Goal: Information Seeking & Learning: Learn about a topic

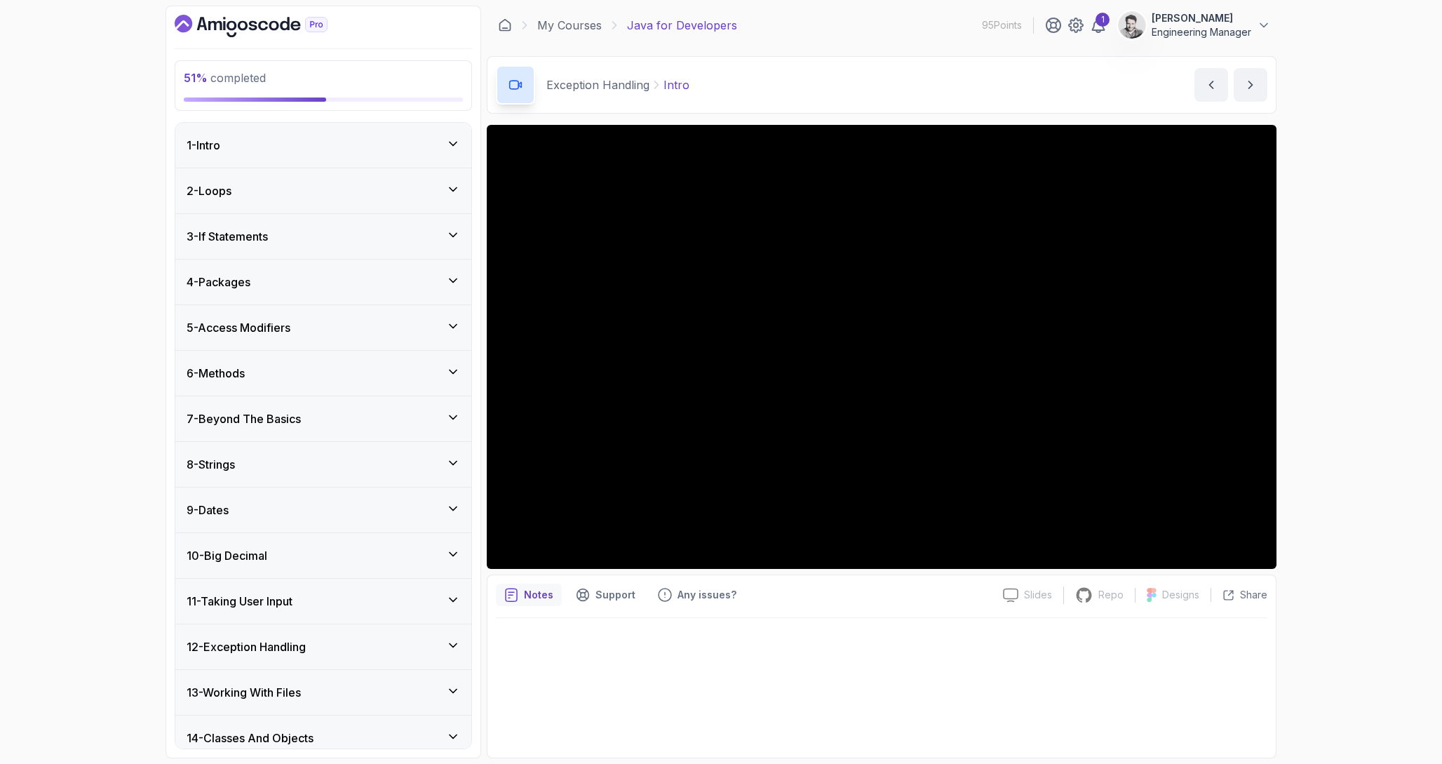
click at [236, 21] on icon "Dashboard" at bounding box center [251, 26] width 153 height 22
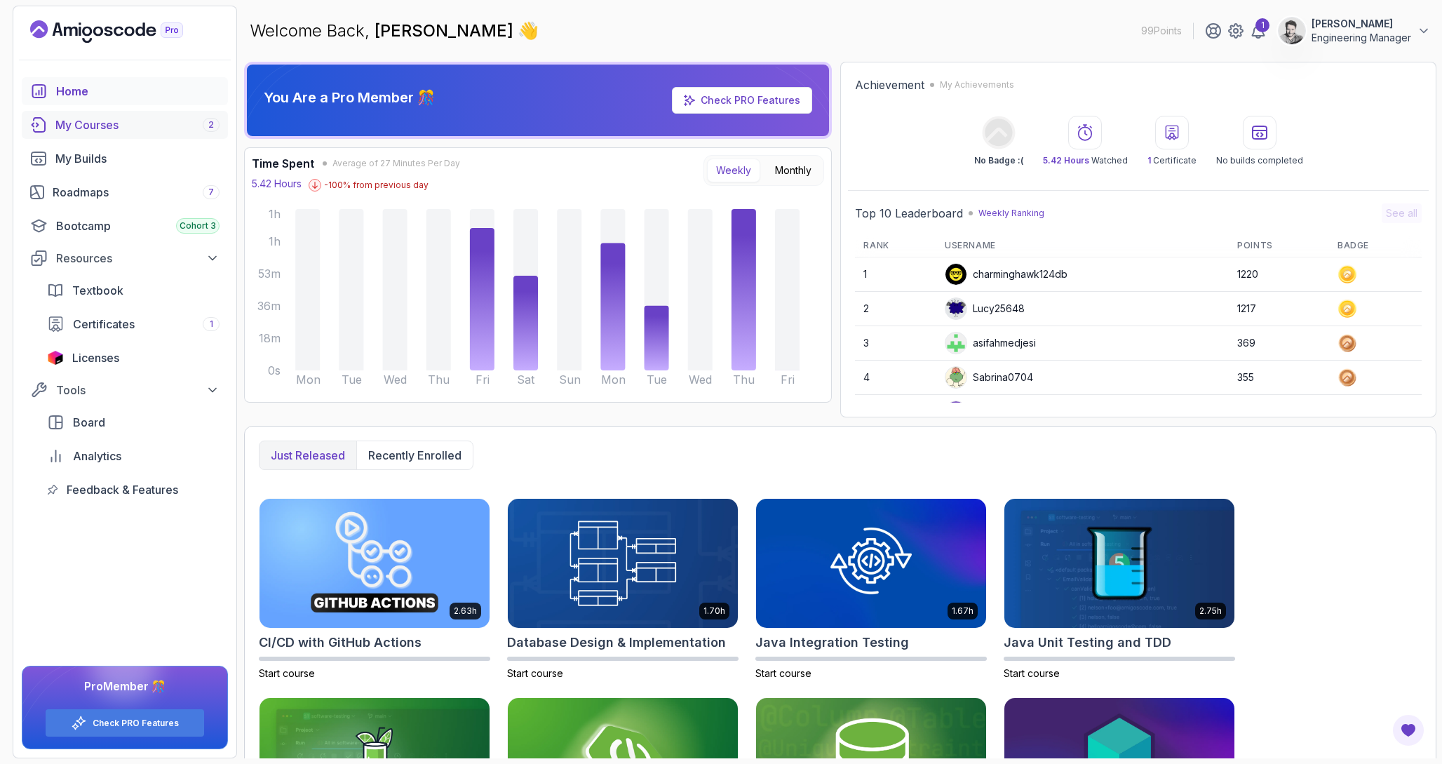
click at [149, 123] on div "My Courses 2" at bounding box center [137, 124] width 164 height 17
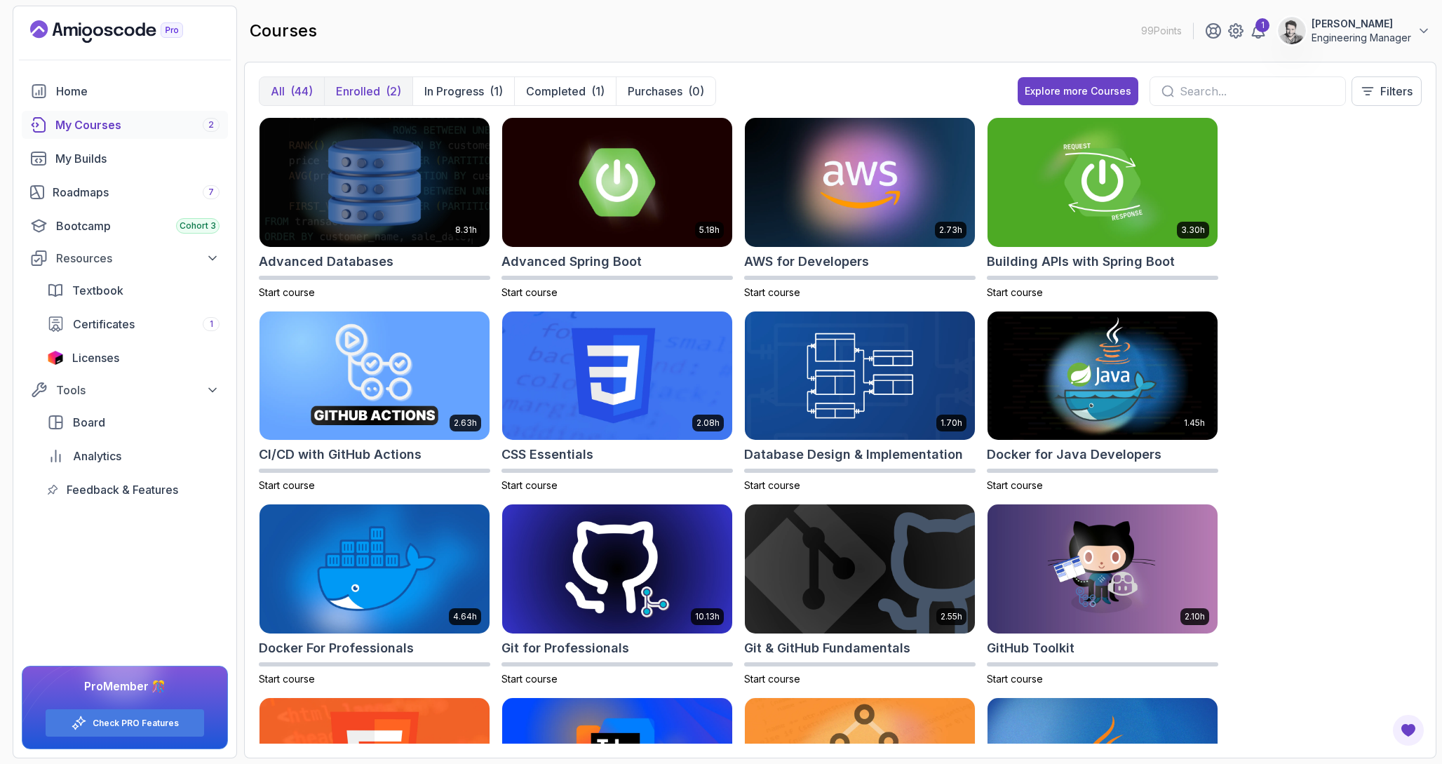
click at [367, 93] on p "Enrolled" at bounding box center [358, 91] width 44 height 17
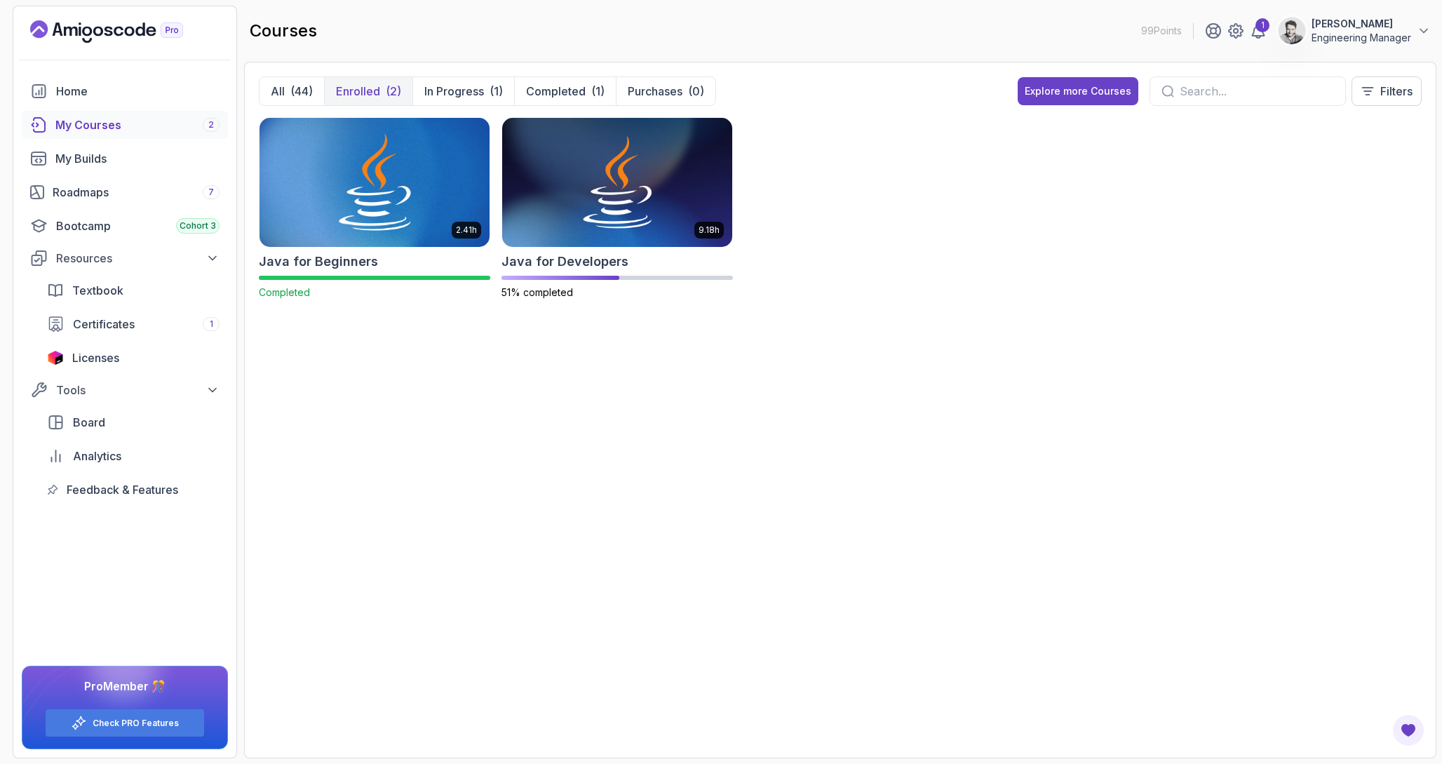
click at [417, 187] on img at bounding box center [374, 181] width 241 height 135
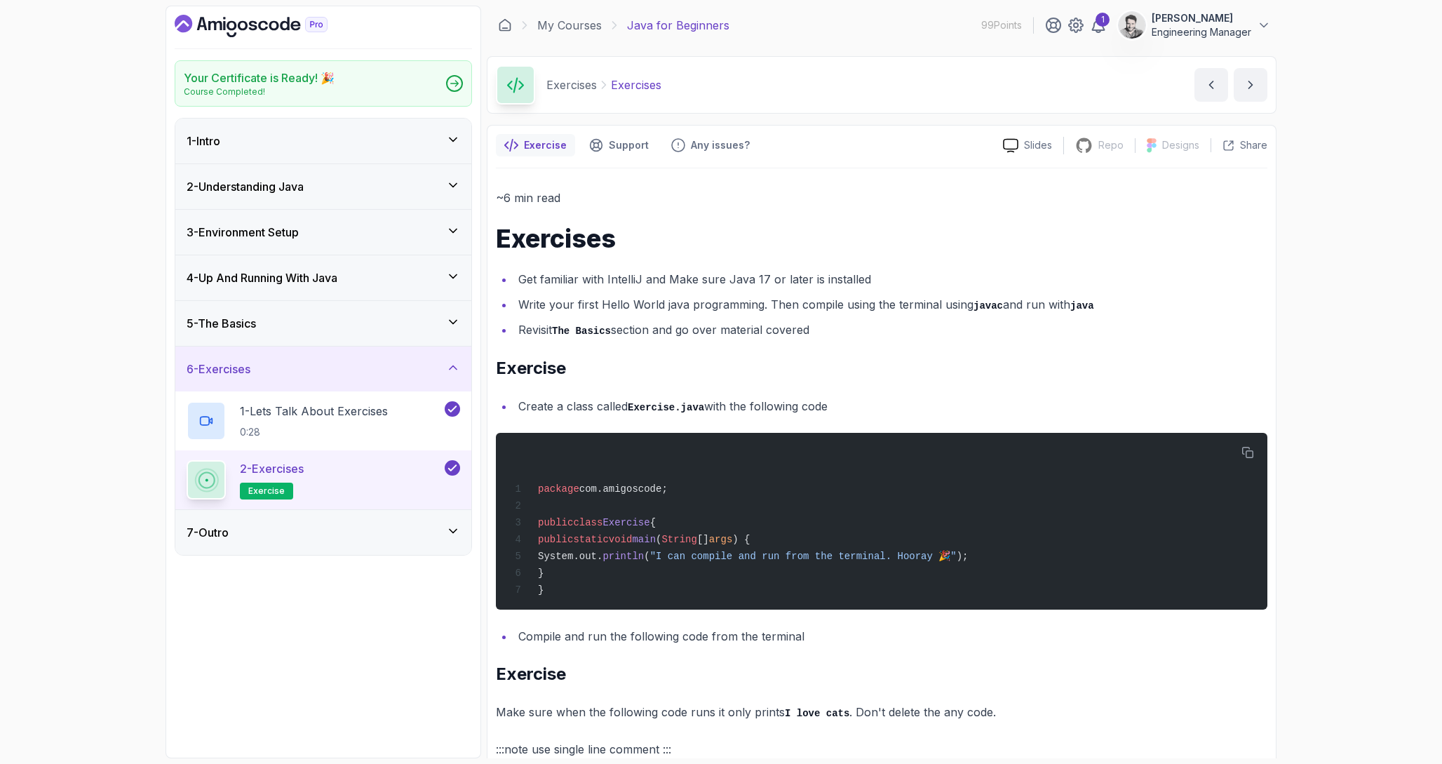
click at [288, 243] on div "3 - Environment Setup" at bounding box center [323, 232] width 296 height 45
